Goal: Task Accomplishment & Management: Use online tool/utility

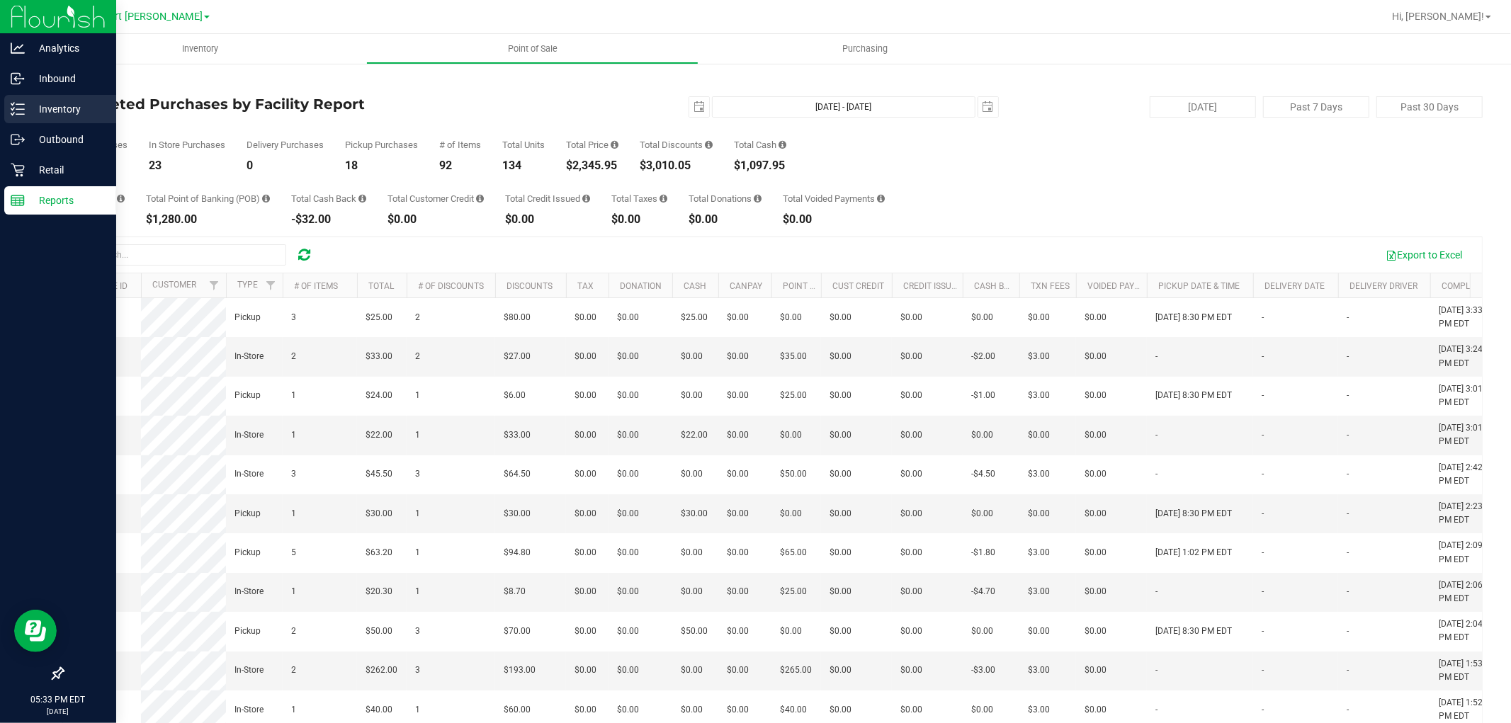
click at [11, 111] on icon at bounding box center [18, 109] width 14 height 14
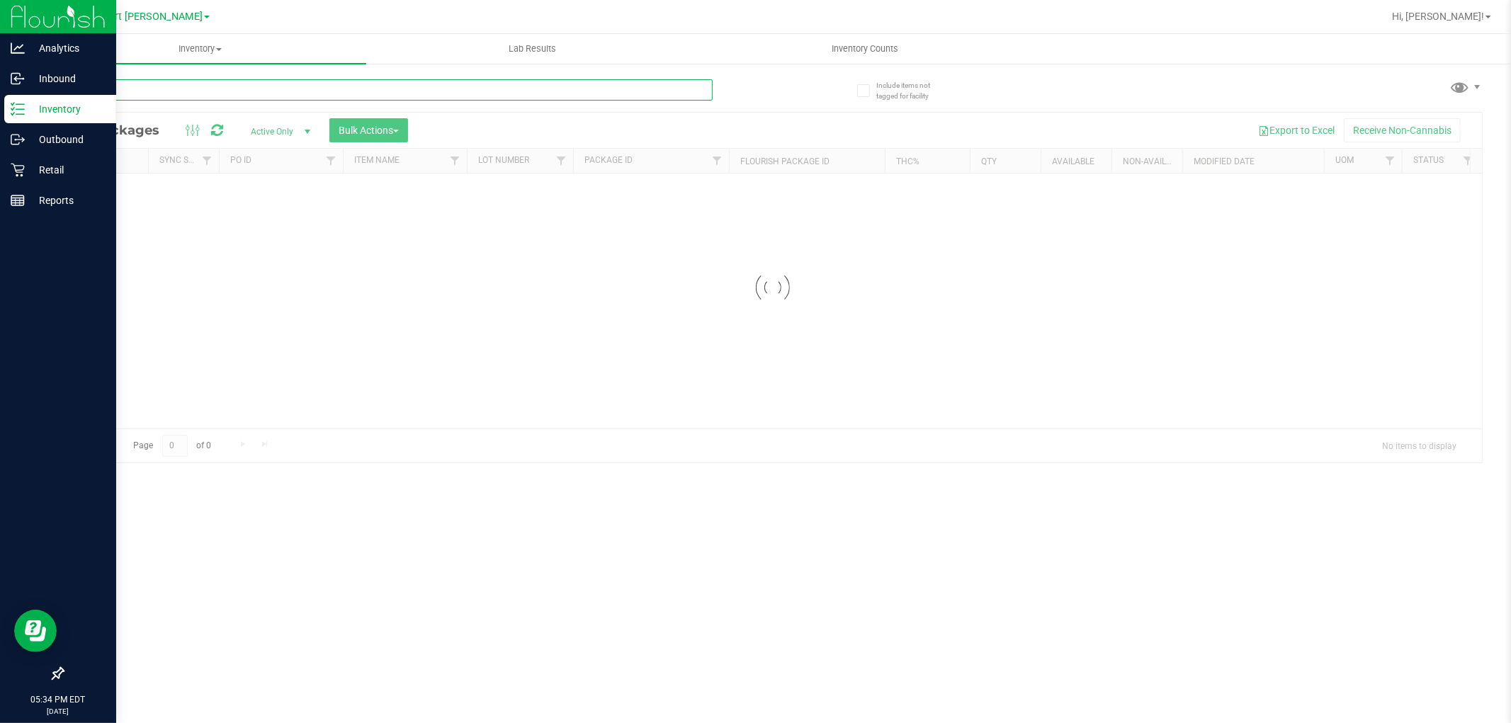
click at [191, 98] on div "Inventory All packages All inventory Waste log Create inventory Lab Results Inv…" at bounding box center [772, 378] width 1477 height 689
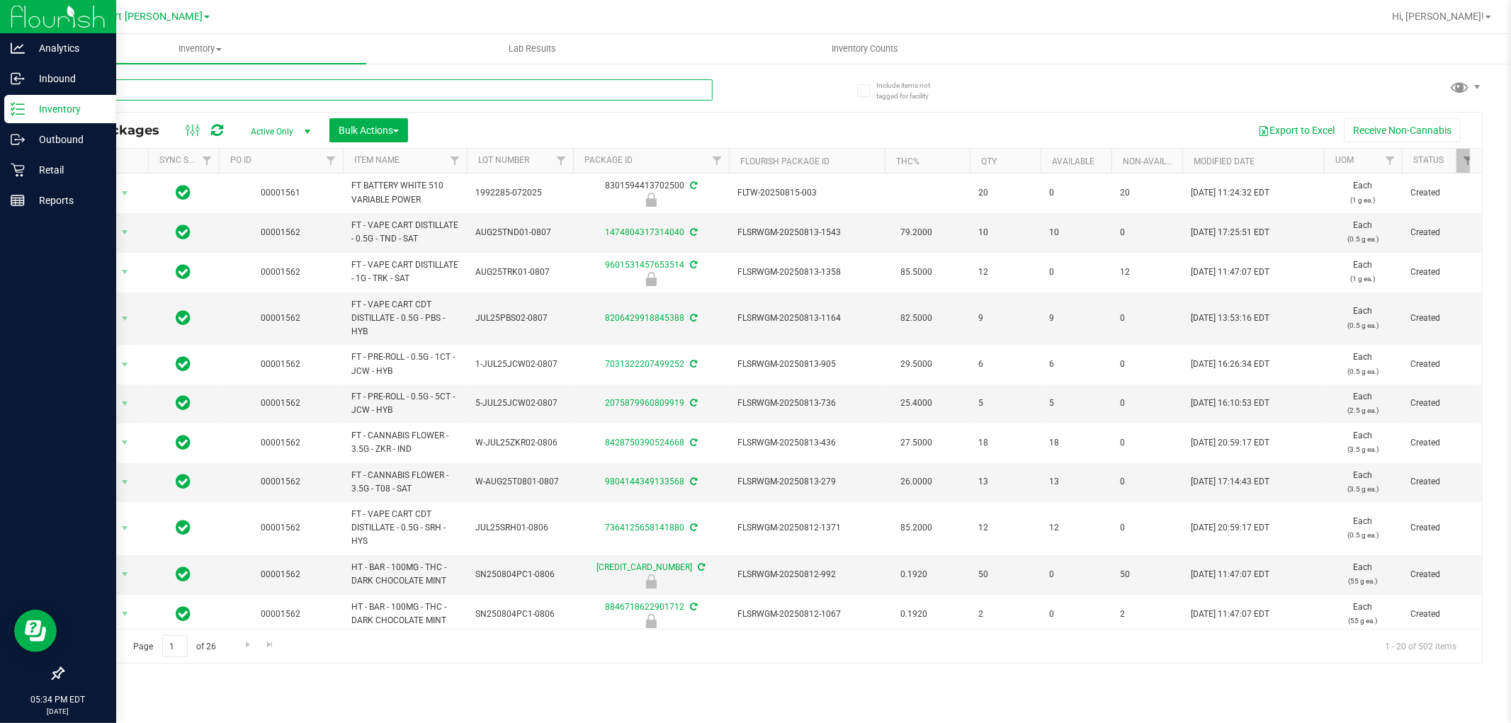
type input "pex"
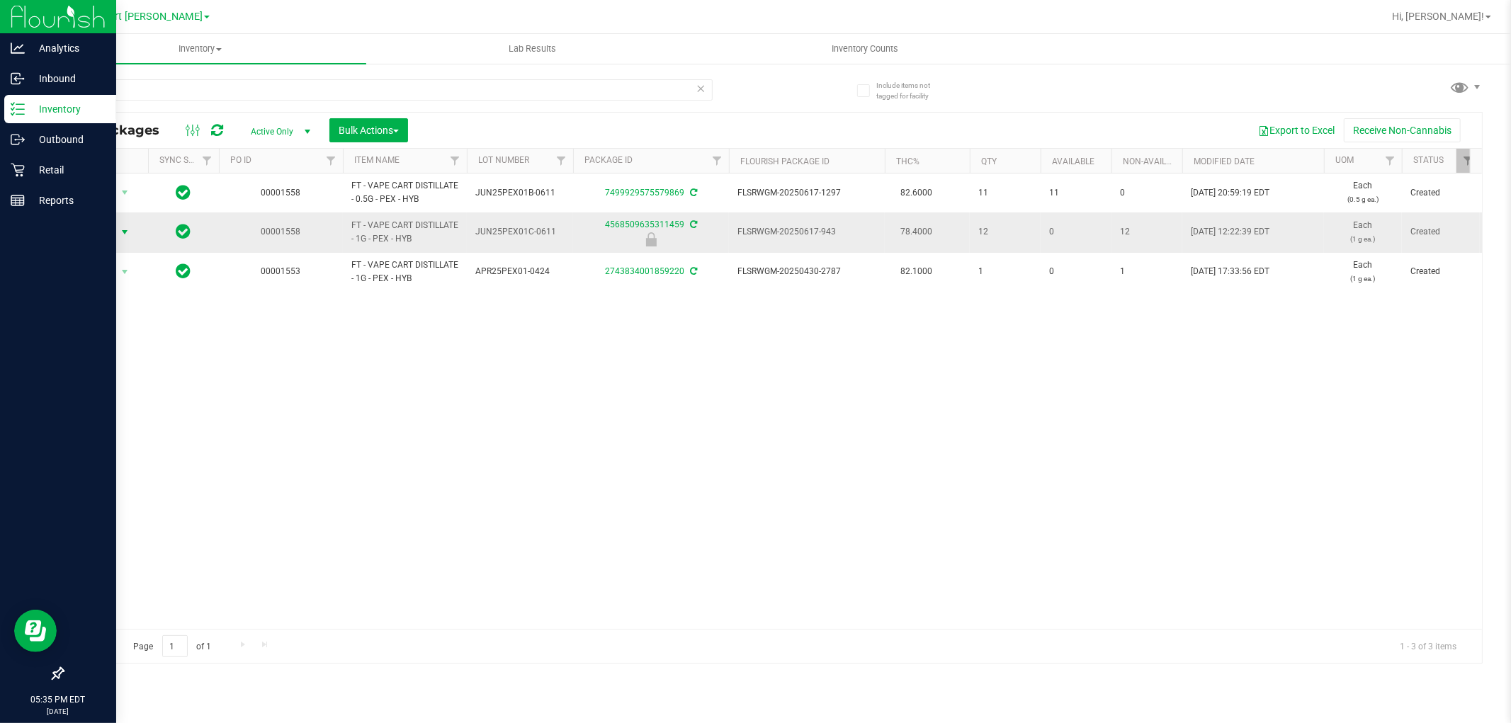
click at [120, 236] on span "select" at bounding box center [124, 232] width 11 height 11
click at [137, 393] on li "Unlock package" at bounding box center [123, 400] width 91 height 21
click at [298, 78] on div "pex" at bounding box center [417, 89] width 711 height 45
click at [303, 86] on input "pex" at bounding box center [387, 89] width 650 height 21
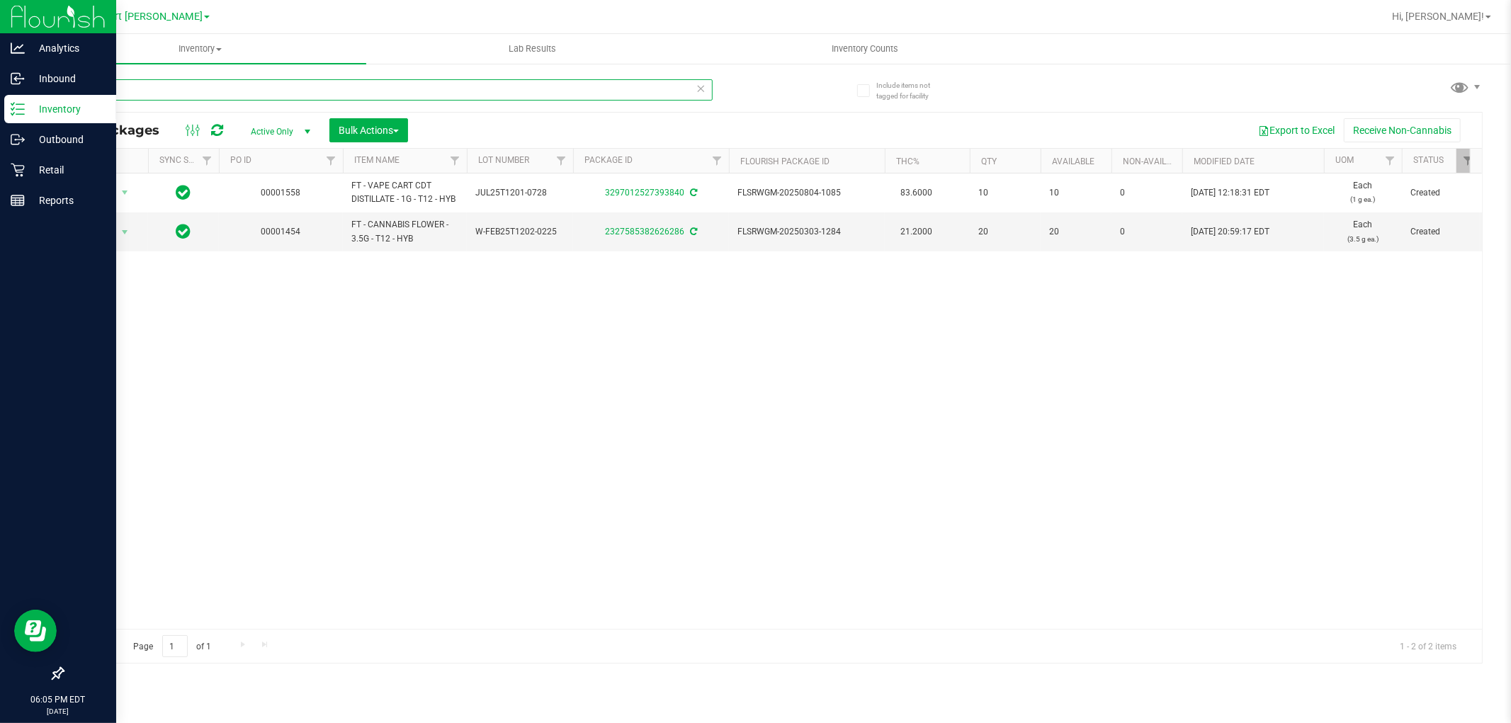
click at [222, 95] on input "t12" at bounding box center [387, 89] width 650 height 21
click at [262, 93] on input "silo" at bounding box center [387, 89] width 650 height 21
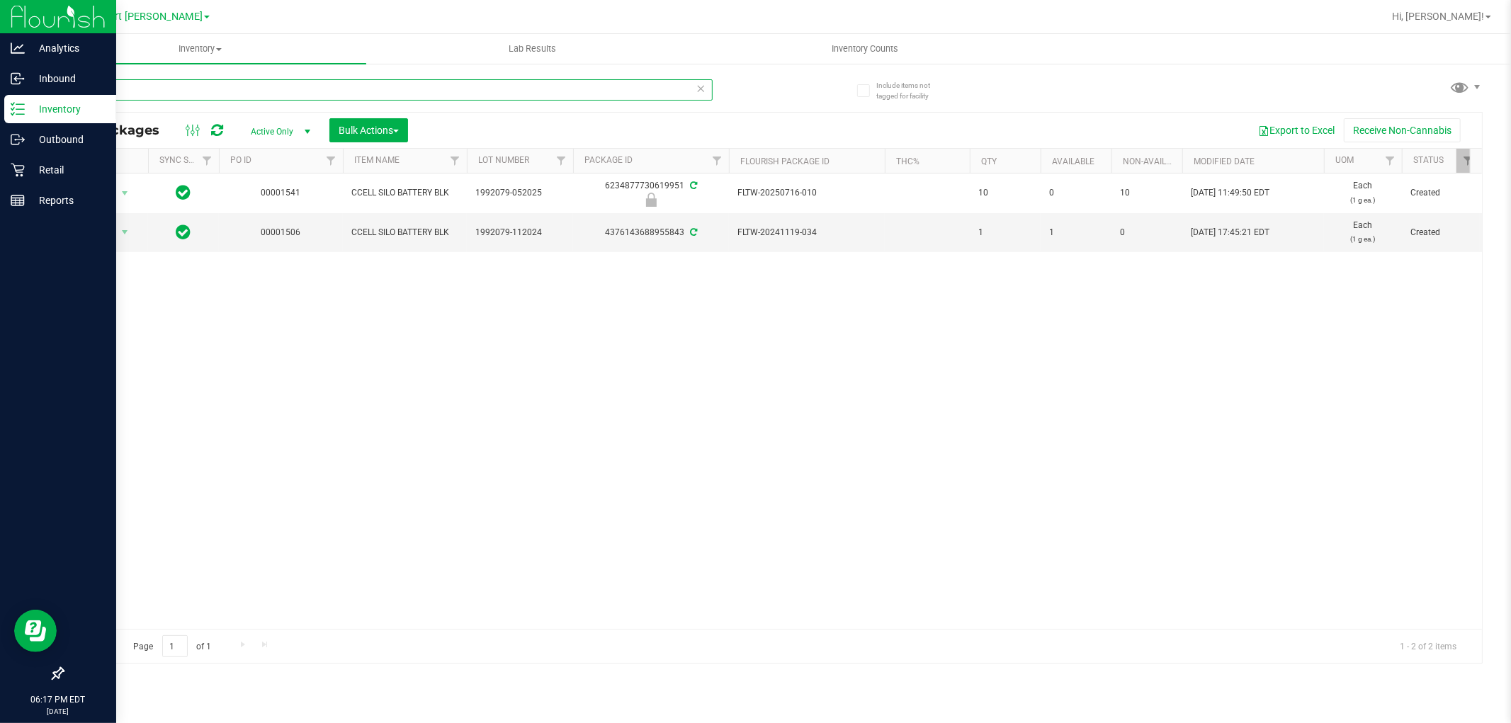
click at [262, 93] on input "silo" at bounding box center [387, 89] width 650 height 21
click at [249, 86] on input "grinder" at bounding box center [387, 89] width 650 height 21
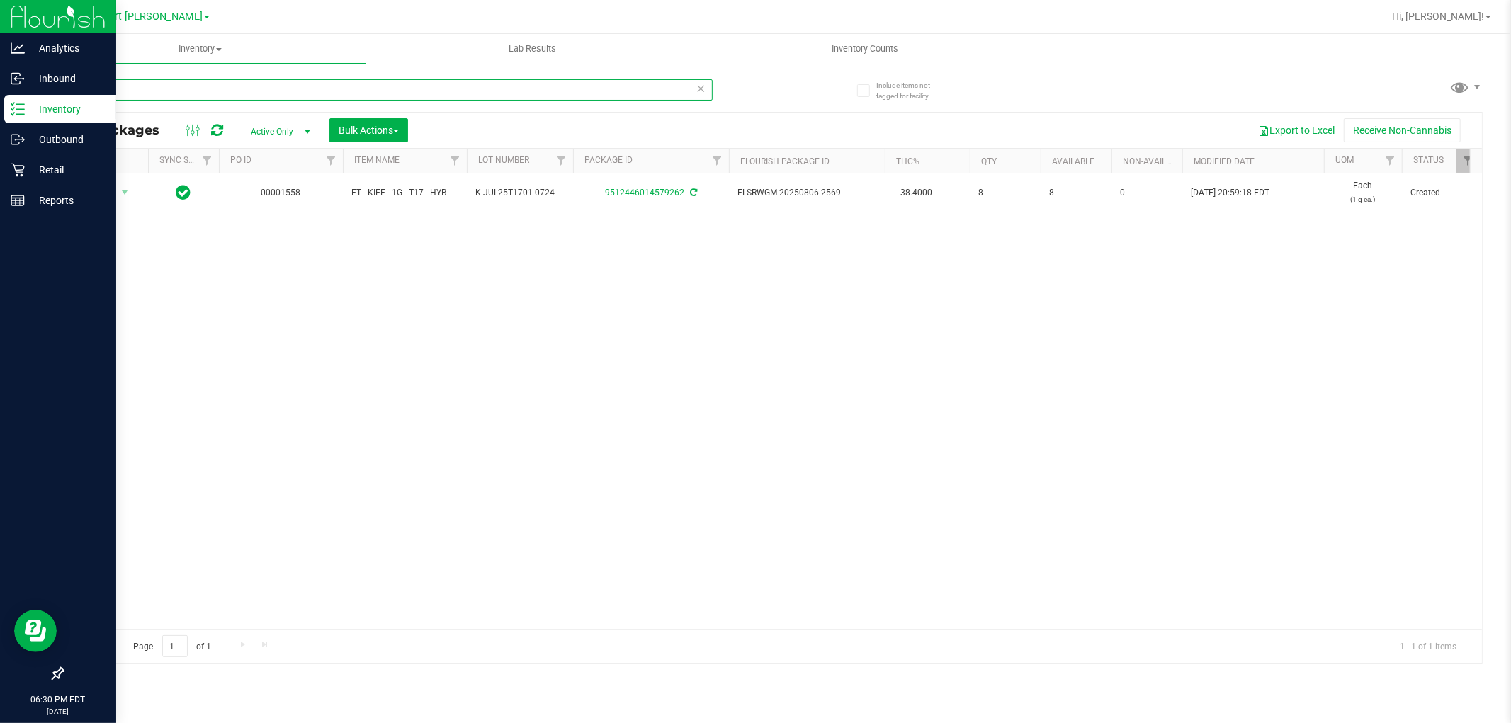
click at [232, 92] on input "t17" at bounding box center [387, 89] width 650 height 21
type input "lmz"
